Goal: Find specific page/section: Find specific page/section

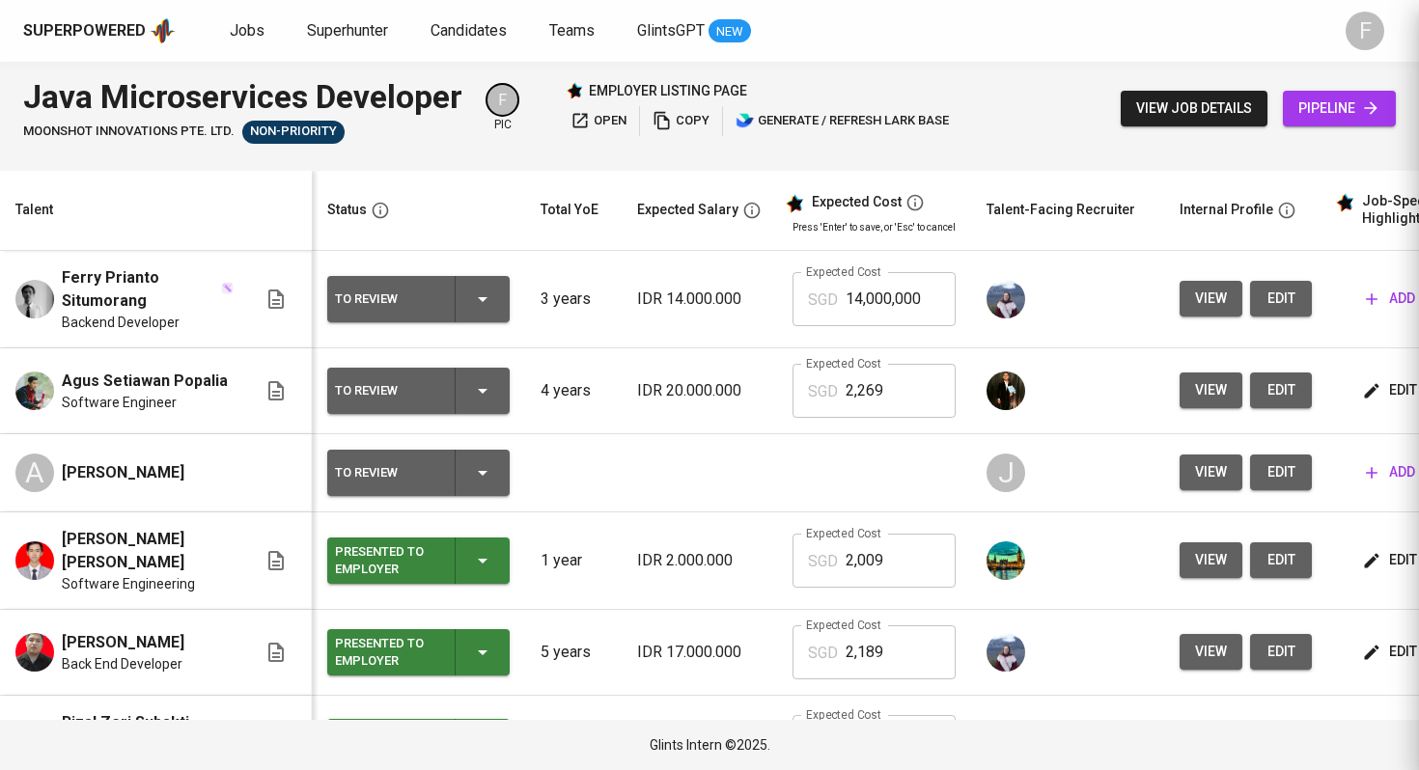
scroll to position [390, 0]
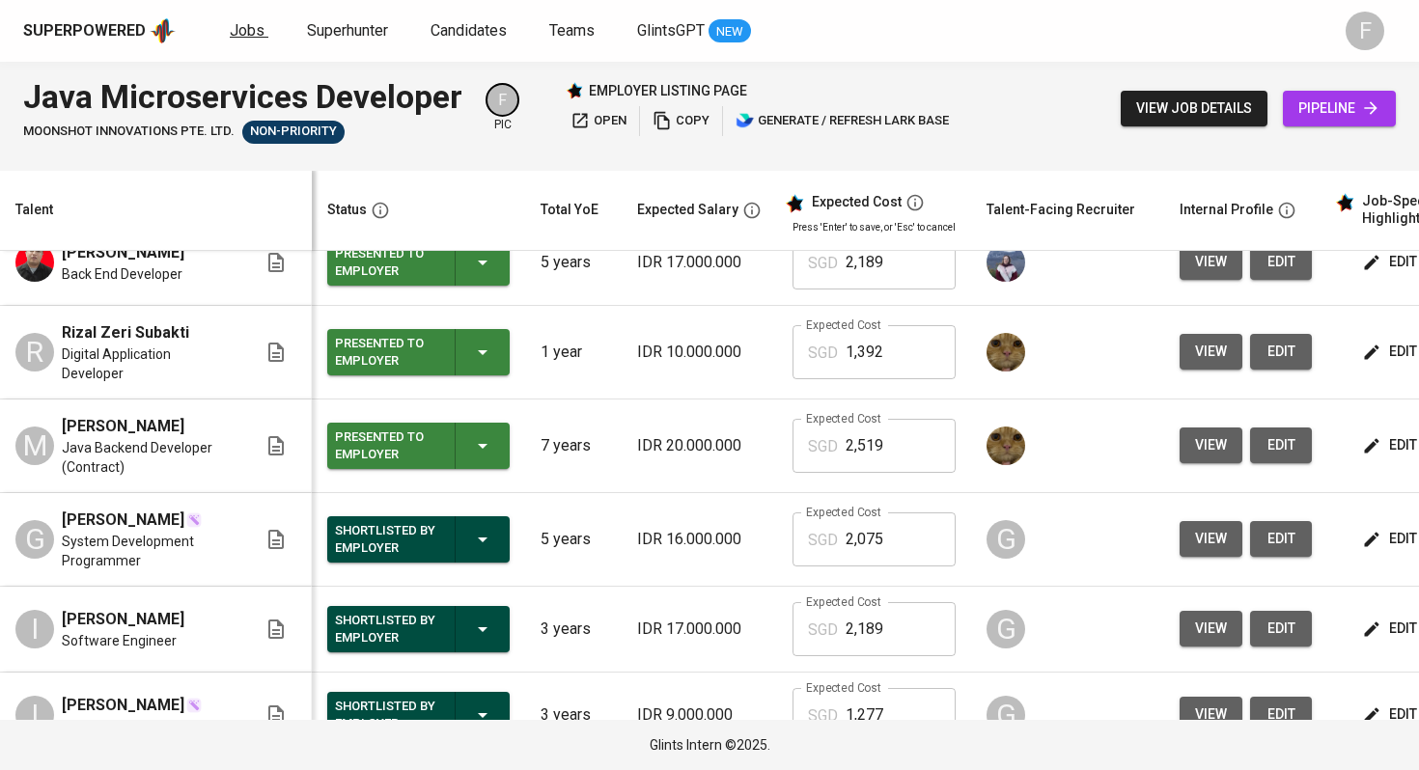
click at [244, 35] on span "Jobs" at bounding box center [247, 30] width 35 height 18
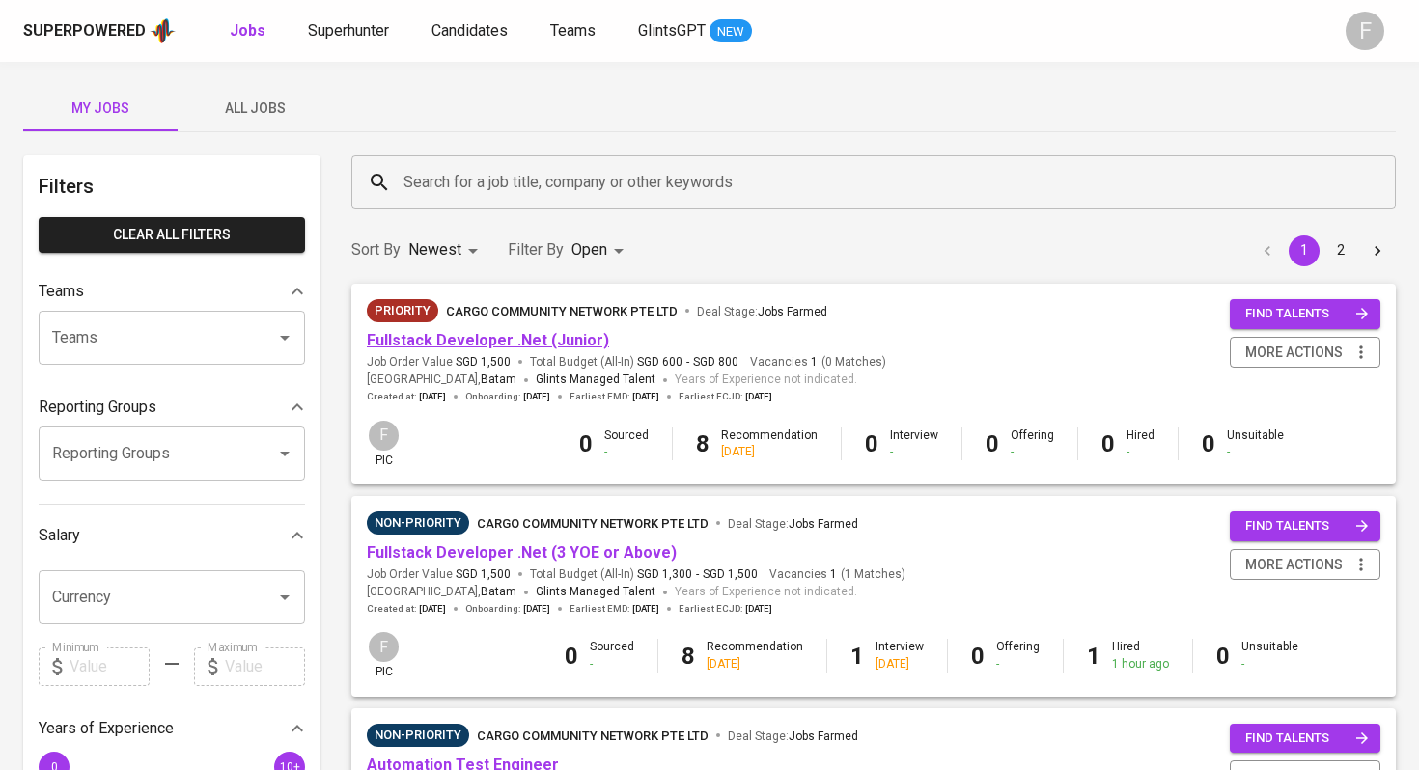
click at [527, 336] on link "Fullstack Developer .Net (Junior)" at bounding box center [488, 340] width 242 height 18
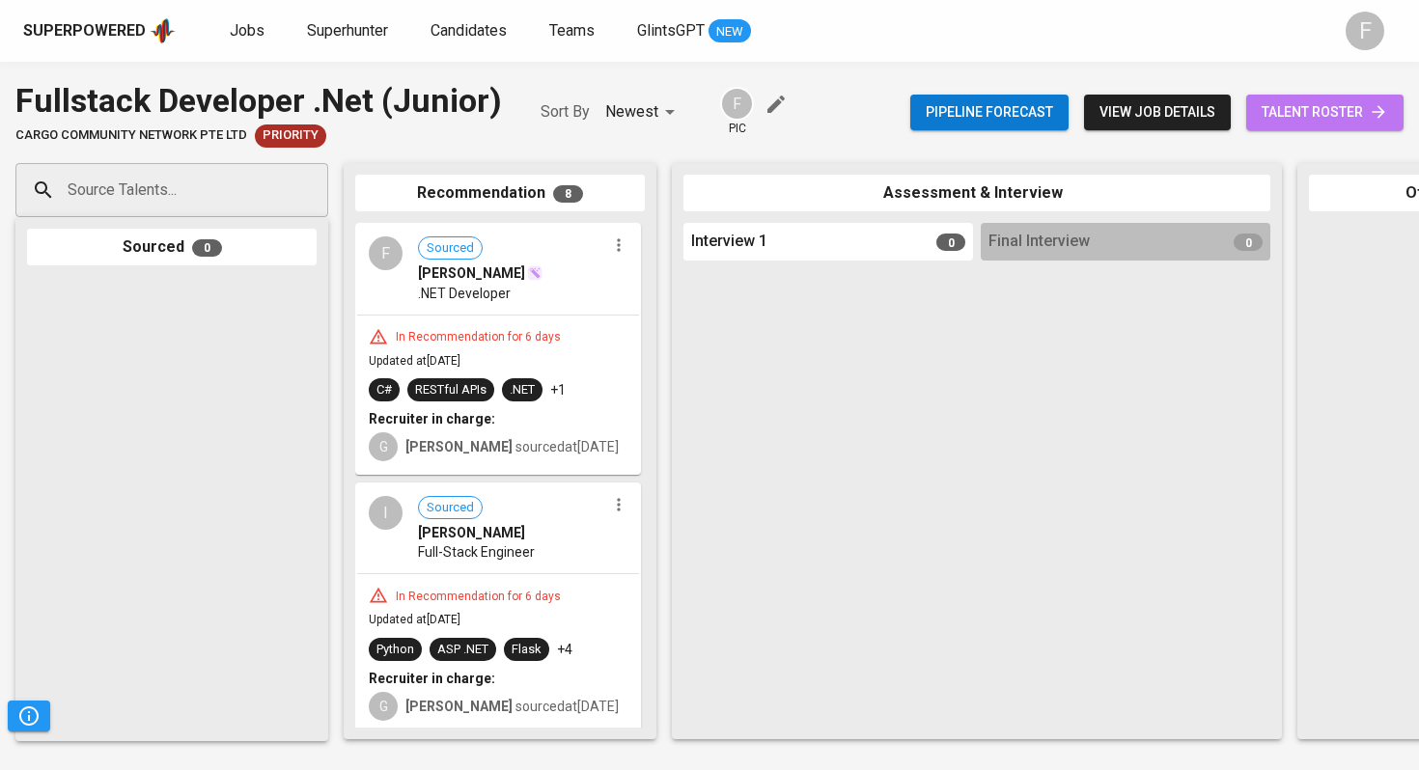
click at [1297, 106] on span "talent roster" at bounding box center [1324, 112] width 126 height 24
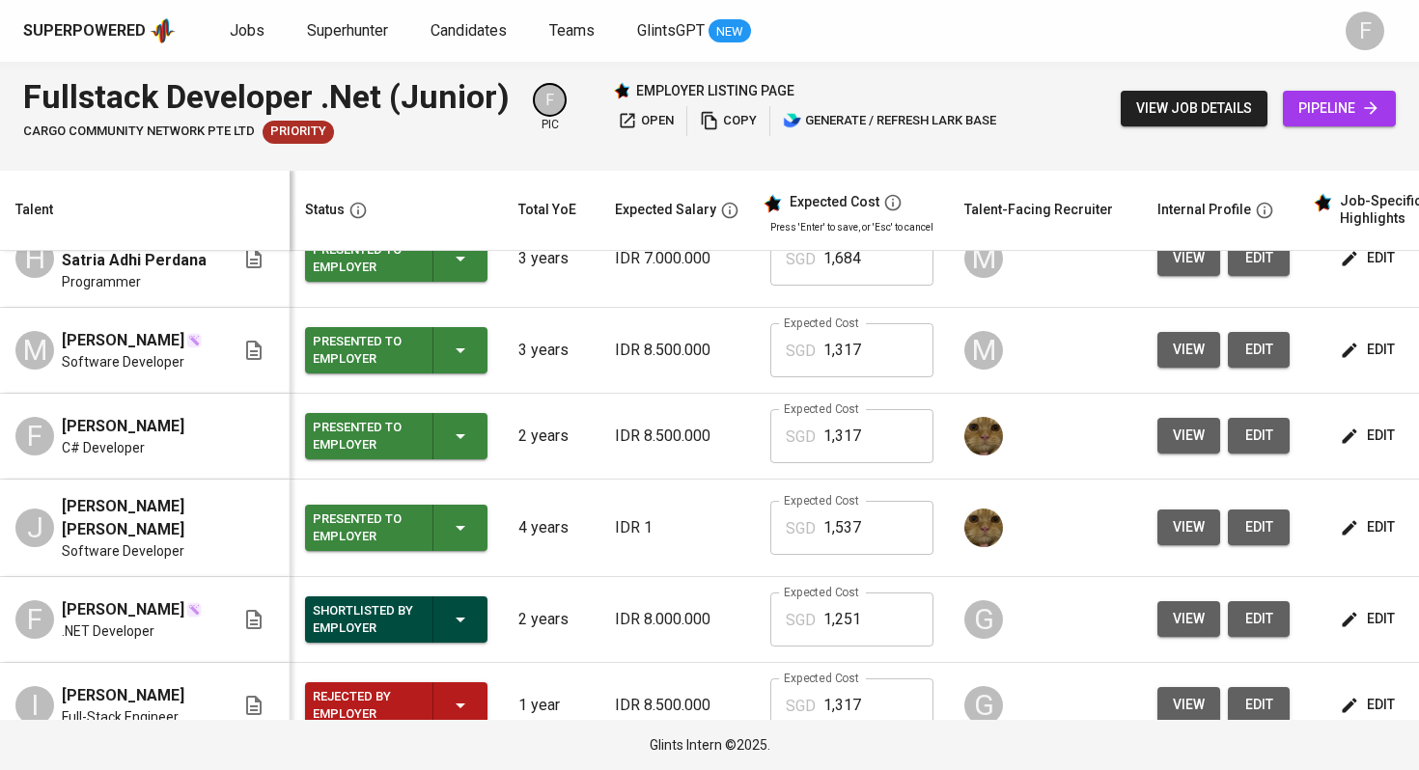
scroll to position [236, 0]
